Goal: Navigation & Orientation: Find specific page/section

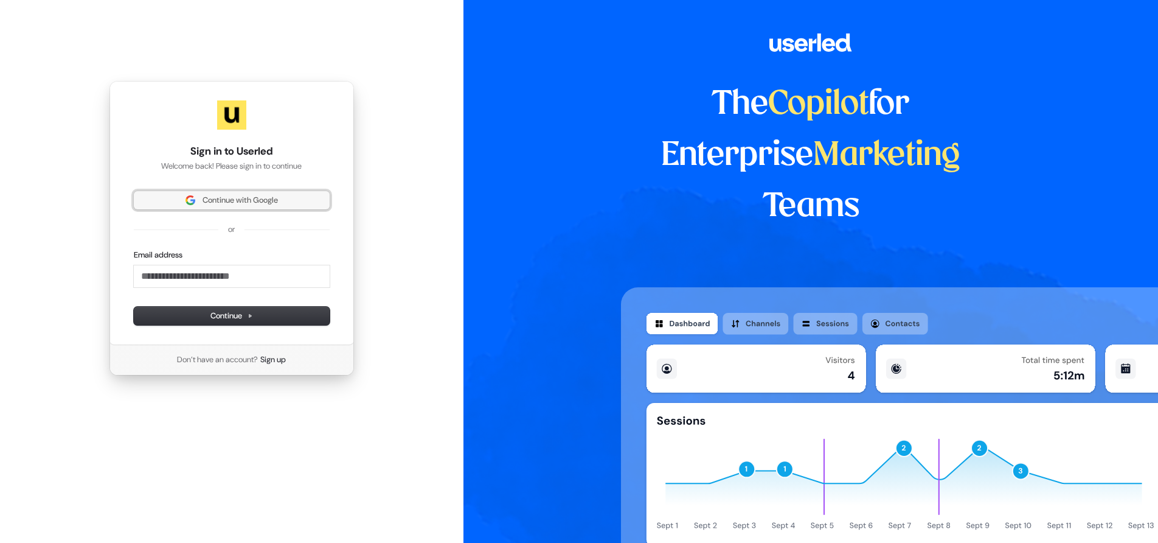
click at [277, 200] on span "Continue with Google" at bounding box center [240, 200] width 75 height 11
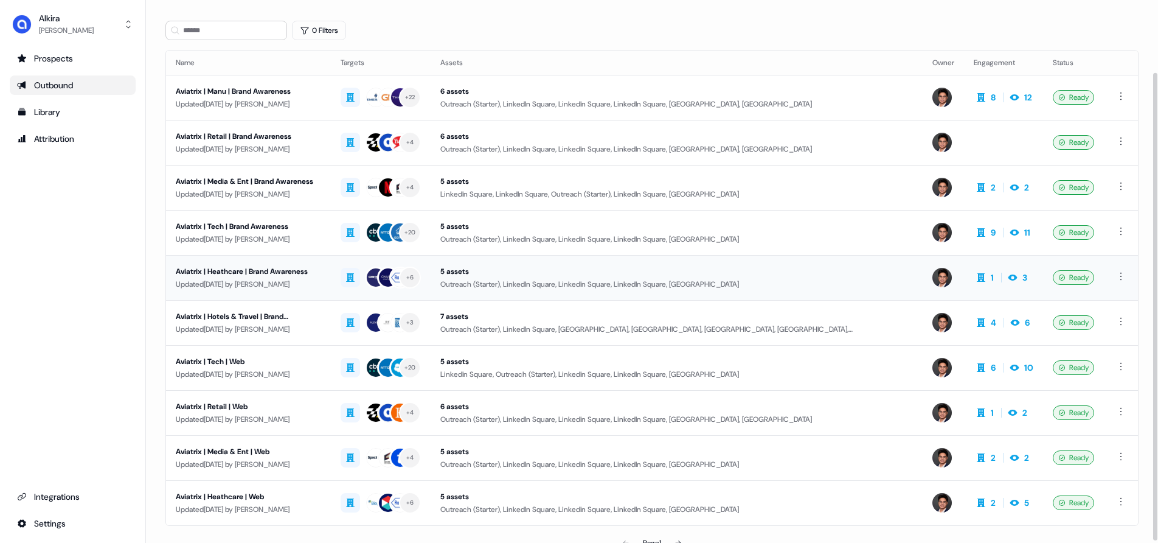
scroll to position [86, 0]
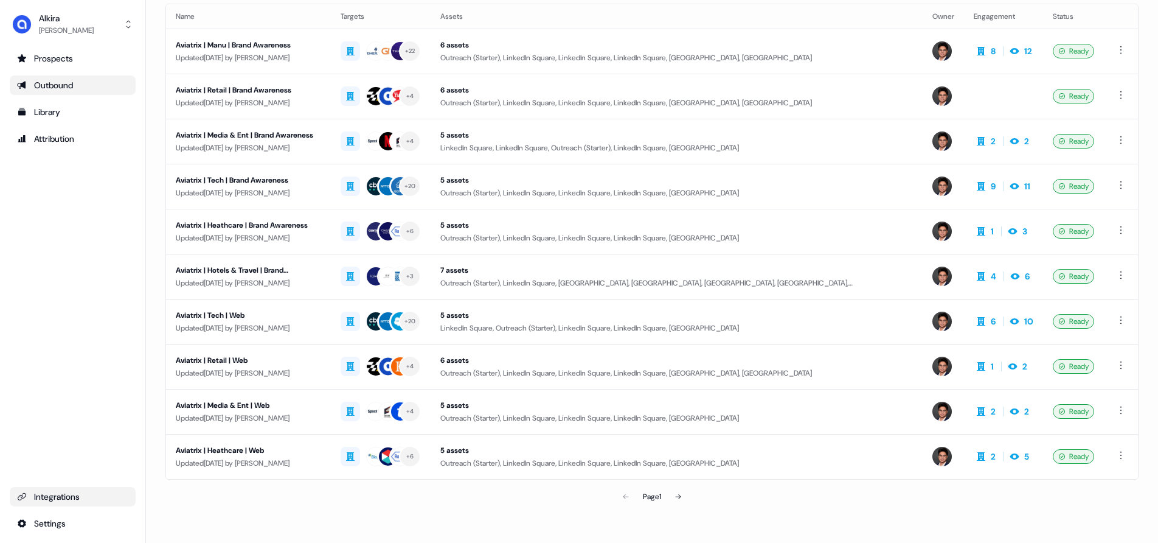
click at [58, 491] on div "Integrations" at bounding box center [72, 496] width 111 height 12
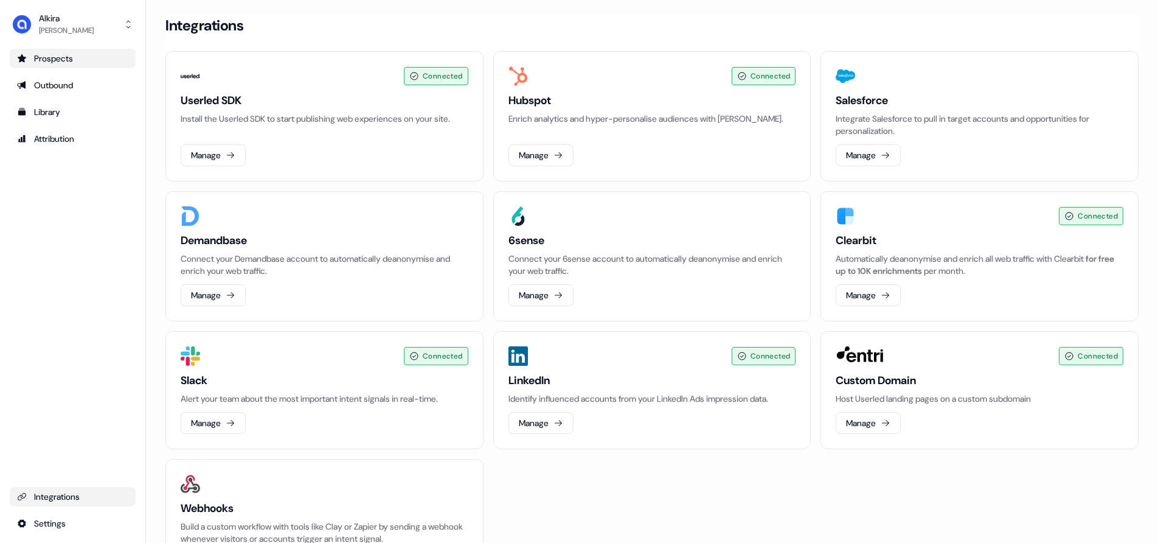
click at [54, 57] on div "Prospects" at bounding box center [72, 58] width 111 height 12
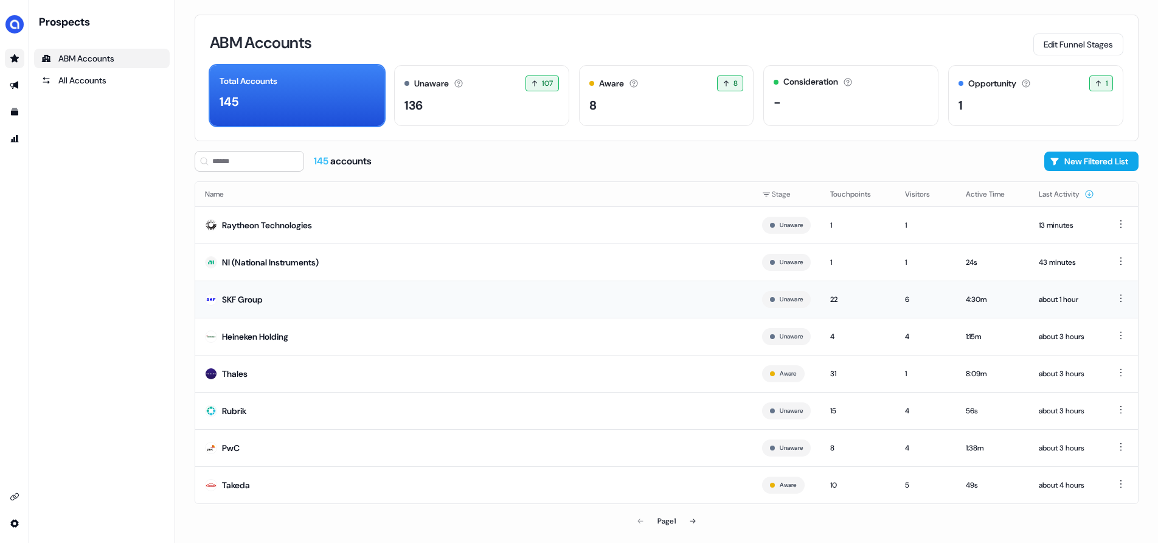
click at [832, 298] on div "22" at bounding box center [857, 299] width 55 height 12
click at [231, 375] on div "Thales" at bounding box center [235, 373] width 26 height 12
click at [841, 193] on button "Touchpoints" at bounding box center [857, 194] width 55 height 22
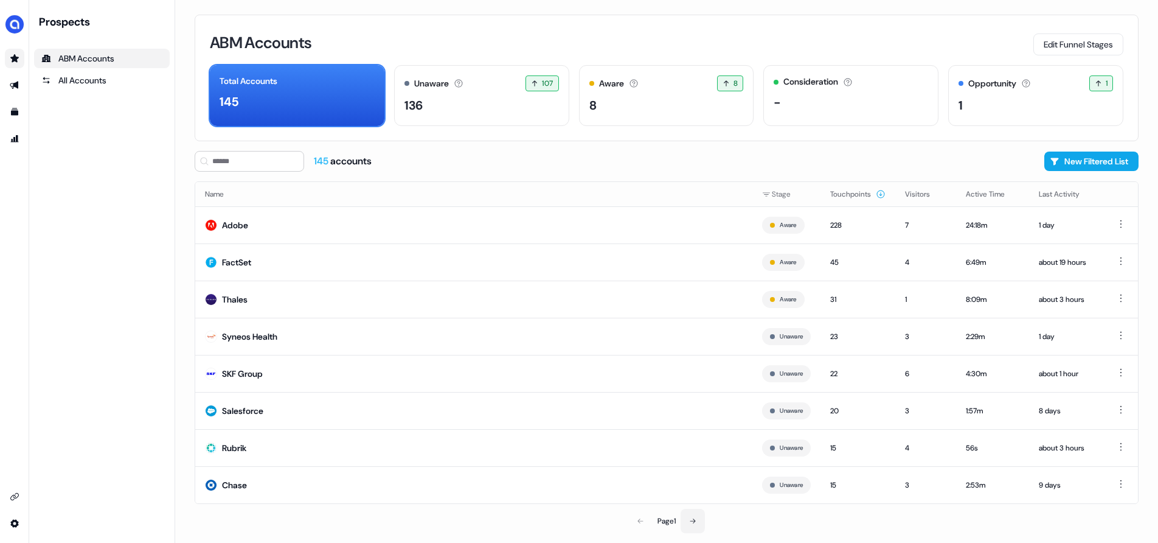
click at [690, 522] on icon at bounding box center [692, 520] width 7 height 7
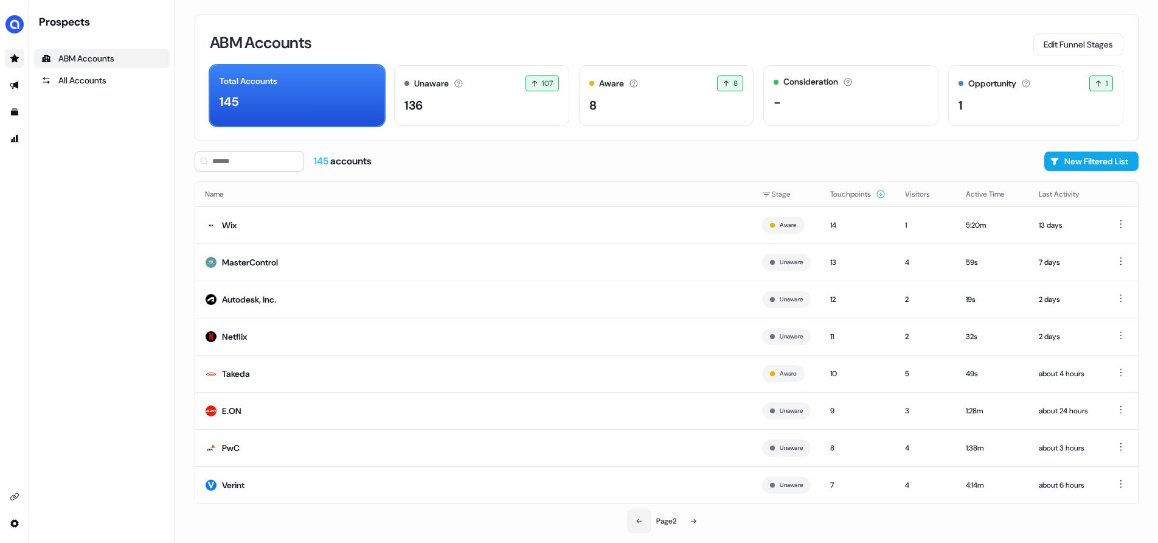
click at [642, 524] on button at bounding box center [639, 520] width 24 height 24
